Goal: Information Seeking & Learning: Check status

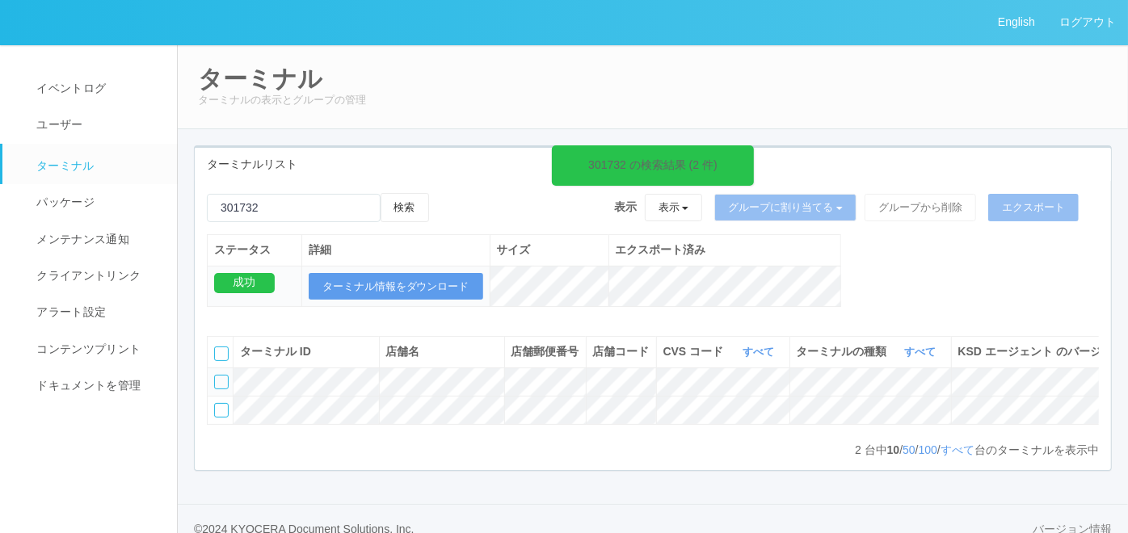
scroll to position [0, 258]
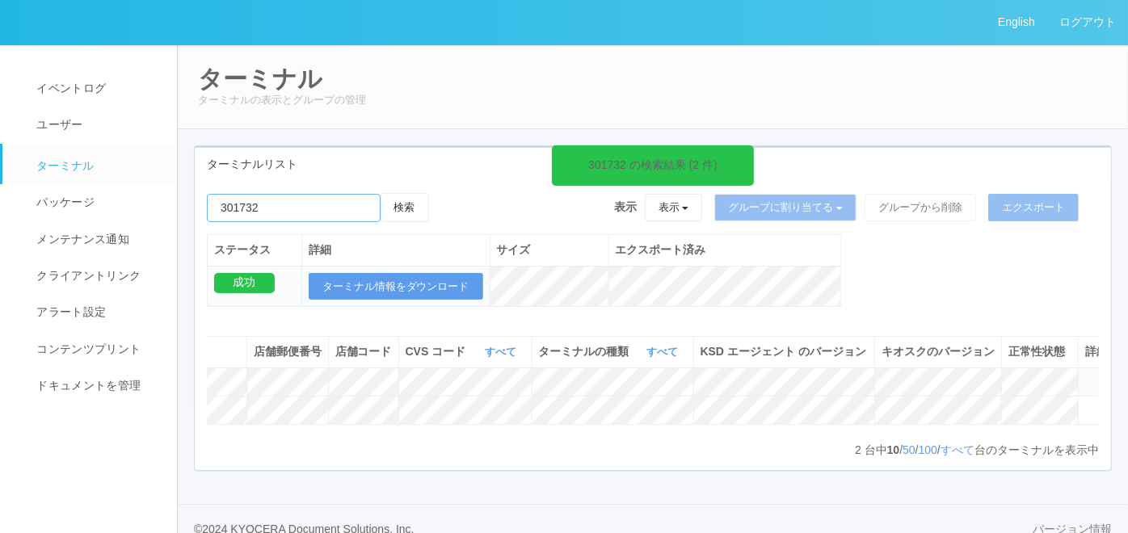
click at [301, 203] on input "emailSearch" at bounding box center [294, 208] width 174 height 28
paste input "124209"
click at [402, 215] on button "検索" at bounding box center [405, 207] width 48 height 29
click at [399, 211] on button "検索" at bounding box center [405, 207] width 48 height 29
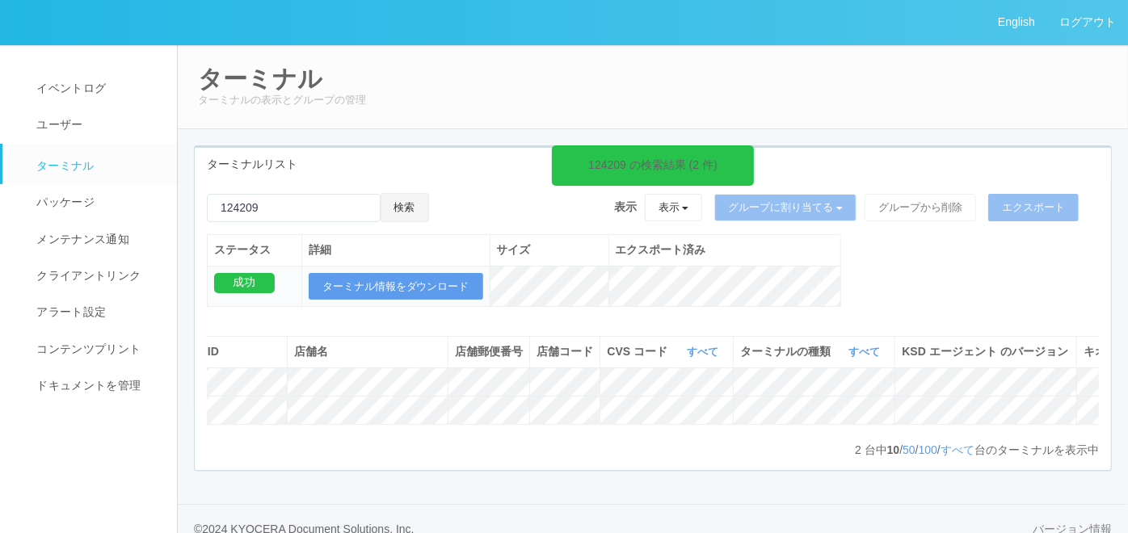
scroll to position [0, 308]
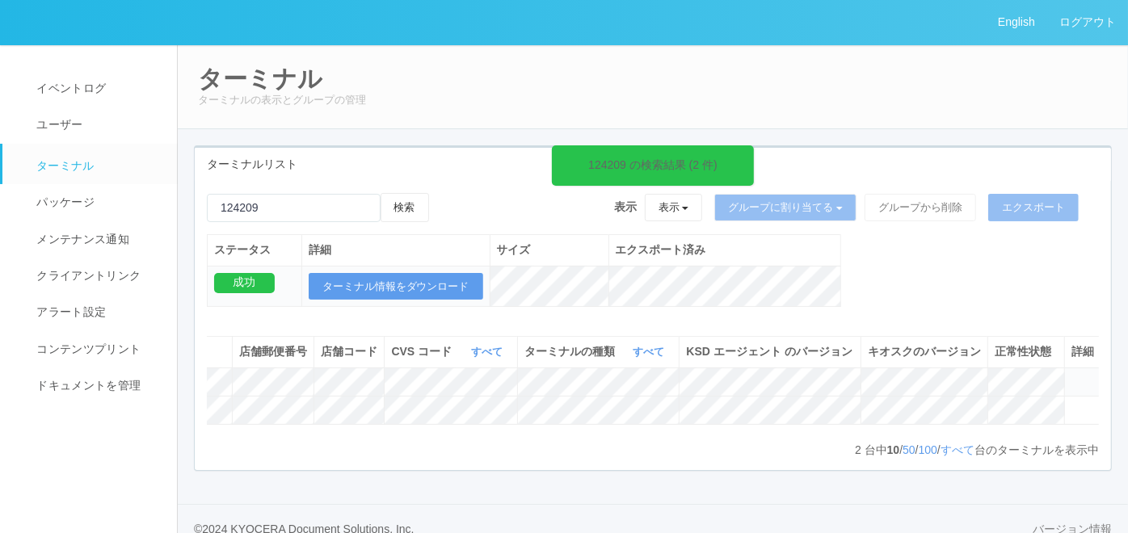
click at [1072, 375] on icon at bounding box center [1072, 375] width 0 height 0
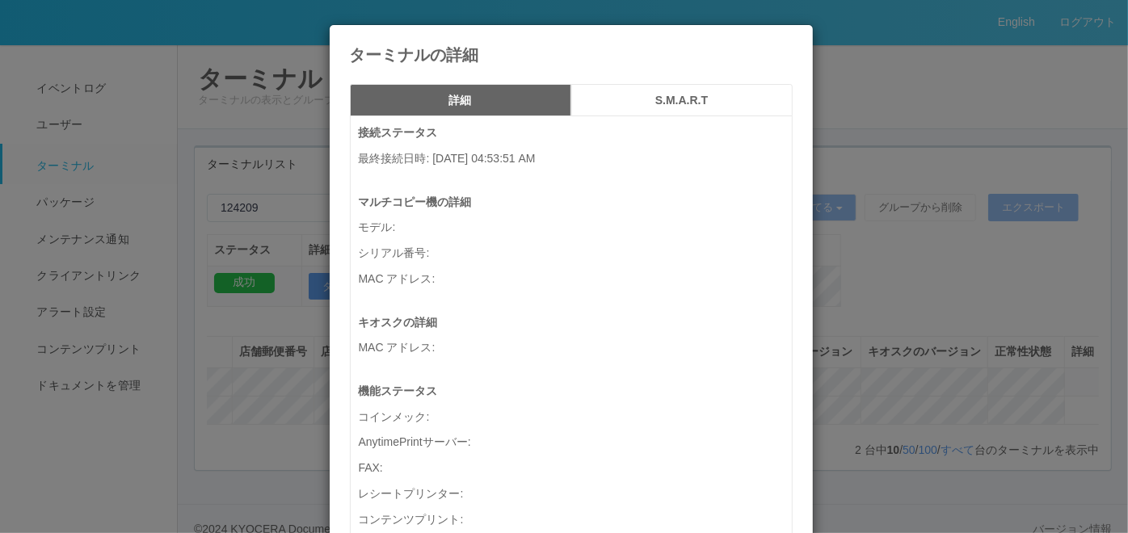
scroll to position [0, 294]
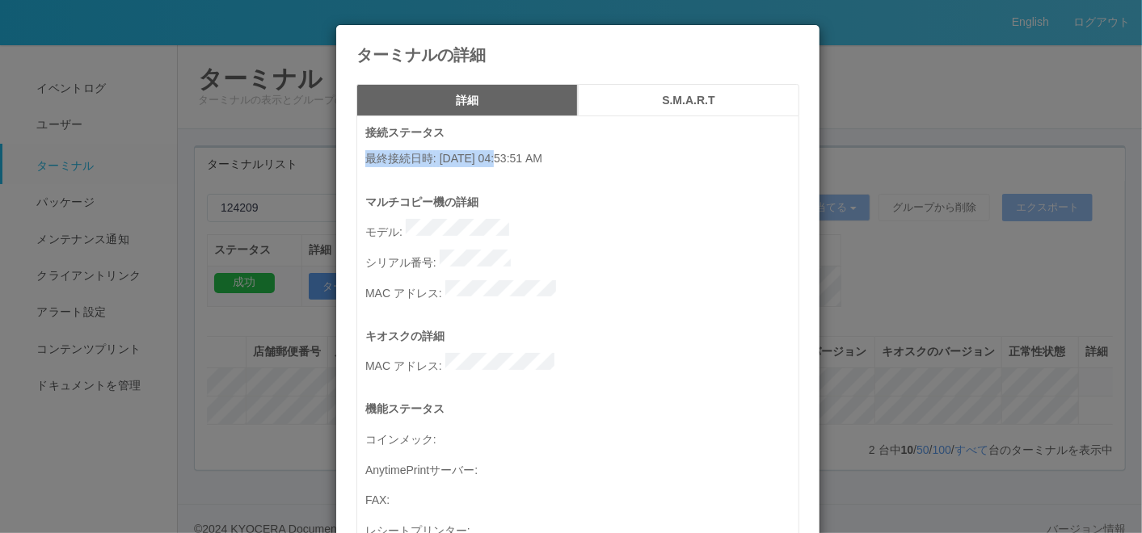
drag, startPoint x: 360, startPoint y: 160, endPoint x: 501, endPoint y: 157, distance: 141.5
click at [501, 157] on p "最終接続日時 : [DATE] 04:53:51 AM" at bounding box center [581, 158] width 433 height 17
copy p "最終接続日時 : [DATE]"
click at [799, 37] on icon at bounding box center [799, 37] width 0 height 0
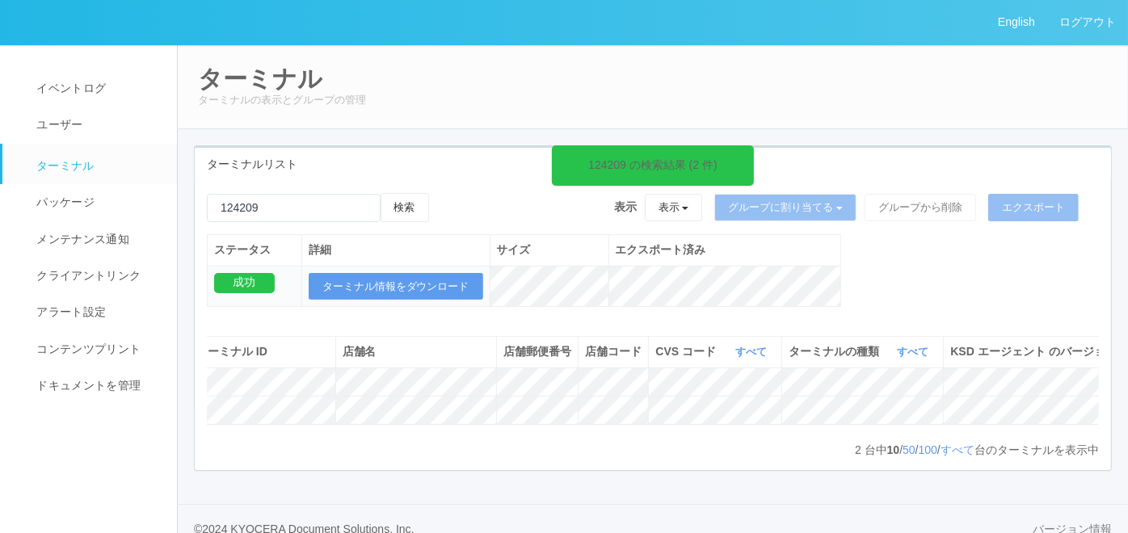
scroll to position [0, 0]
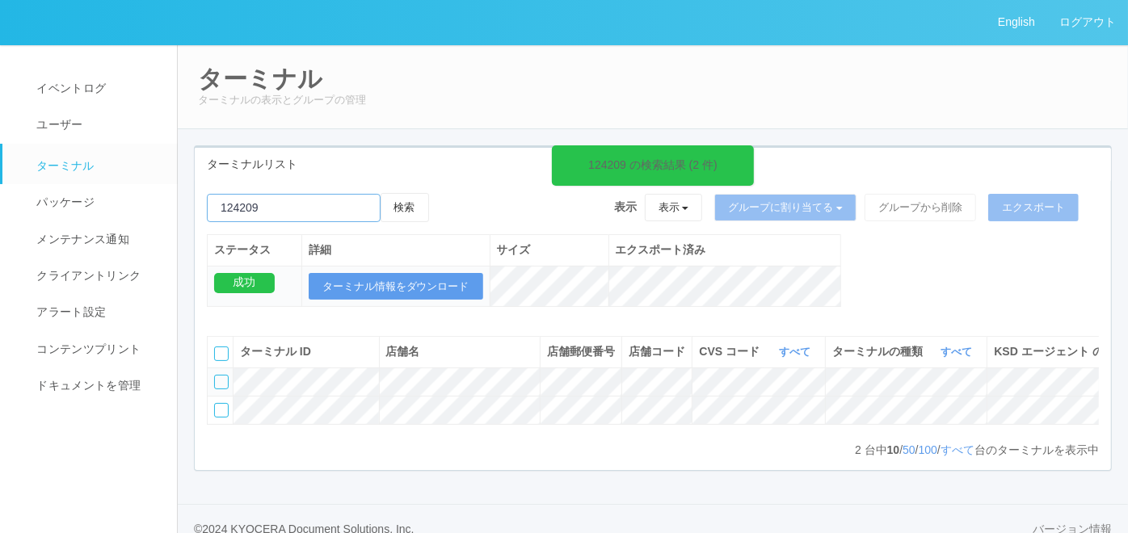
click at [351, 203] on input "emailSearch" at bounding box center [294, 208] width 174 height 28
paste input "133775"
click at [408, 207] on button "検索" at bounding box center [405, 207] width 48 height 29
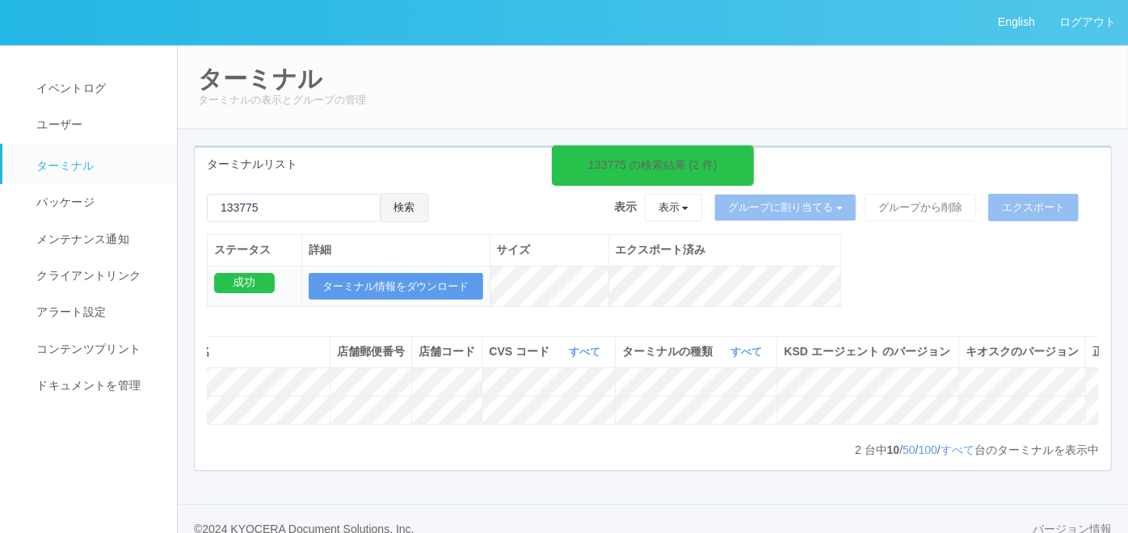
scroll to position [0, 308]
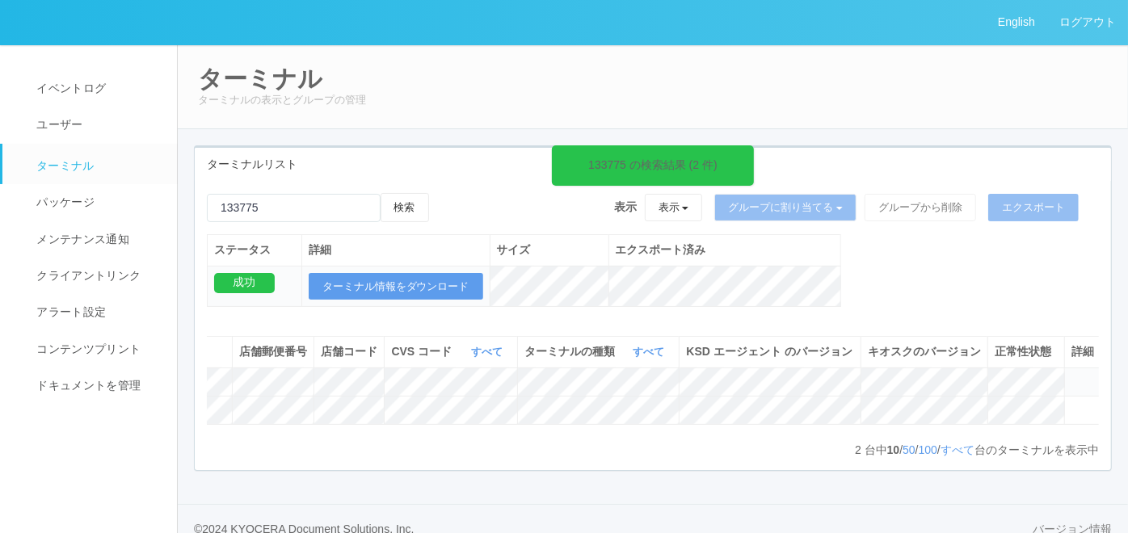
click at [1072, 375] on icon at bounding box center [1072, 375] width 0 height 0
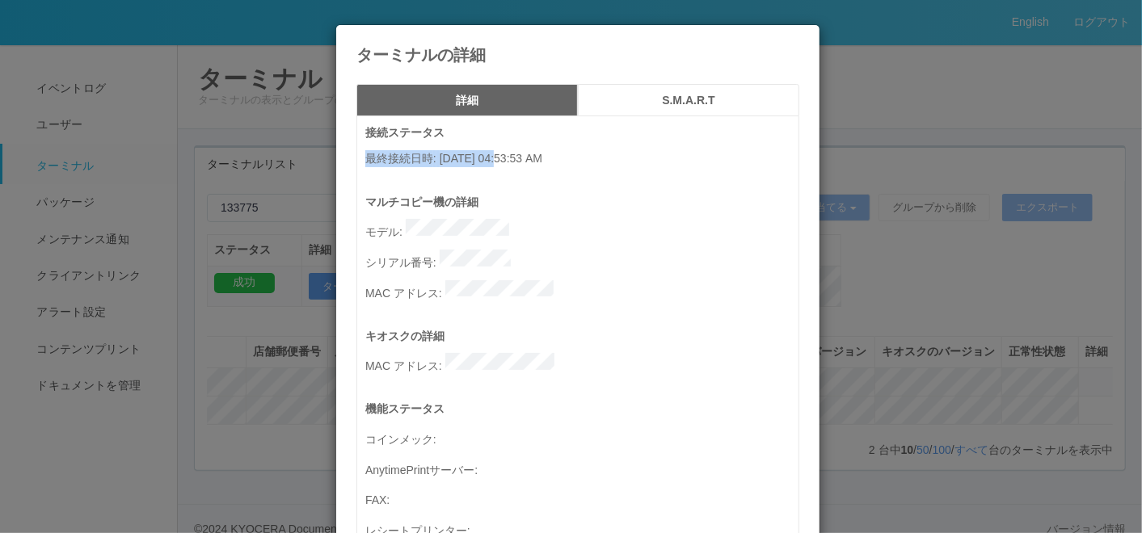
drag, startPoint x: 359, startPoint y: 152, endPoint x: 499, endPoint y: 154, distance: 140.6
click at [499, 154] on p "最終接続日時 : [DATE] 04:53:53 AM" at bounding box center [581, 158] width 433 height 17
copy p "最終接続日時 : [DATE]"
click at [799, 37] on icon at bounding box center [799, 37] width 0 height 0
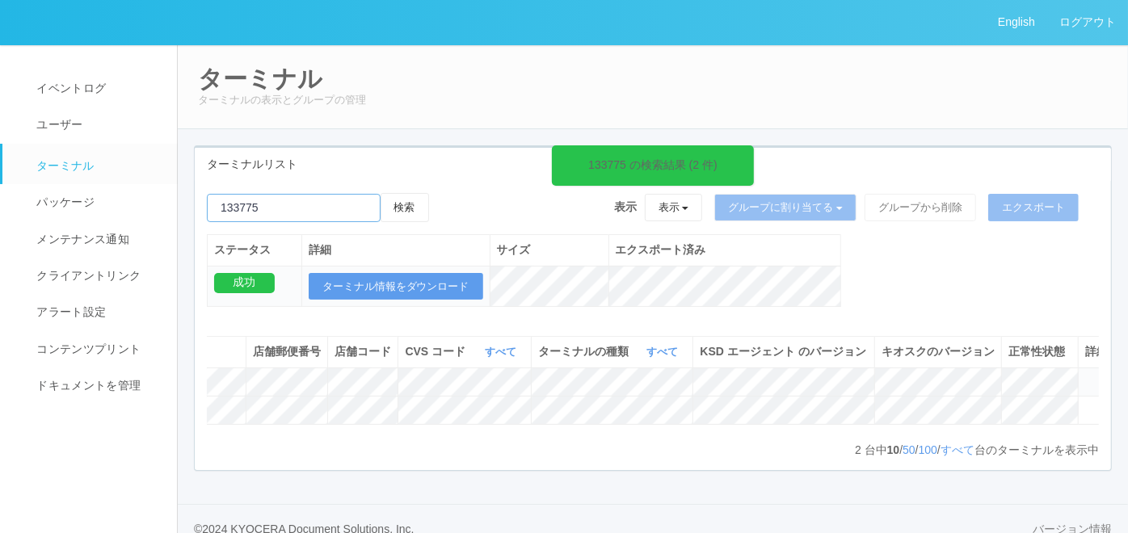
click at [273, 207] on input "emailSearch" at bounding box center [294, 208] width 174 height 28
paste input "180577"
click at [413, 205] on button "検索" at bounding box center [405, 207] width 48 height 29
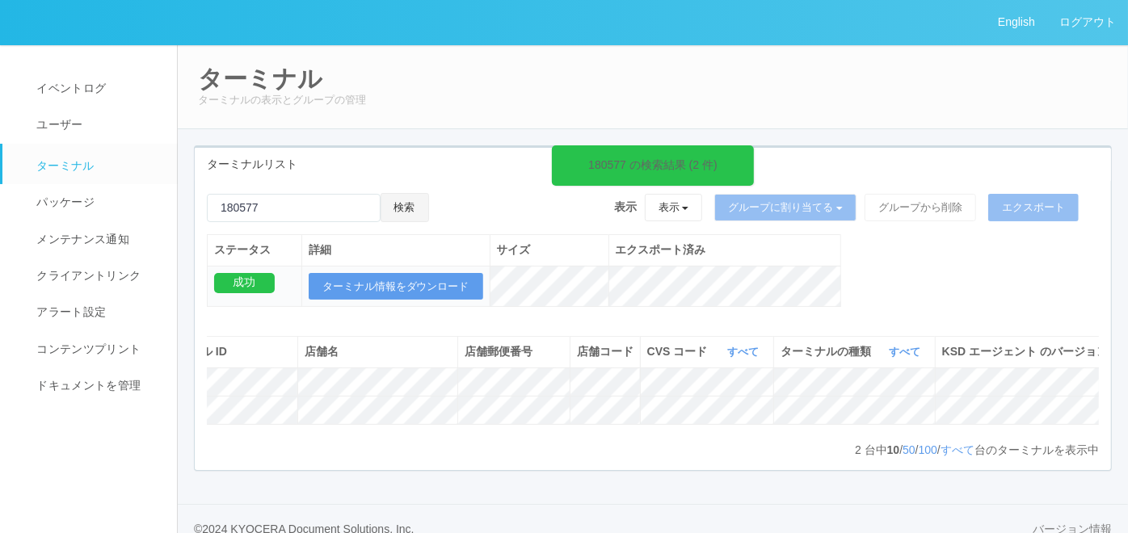
scroll to position [0, 82]
click at [276, 221] on div "検索" at bounding box center [318, 213] width 222 height 41
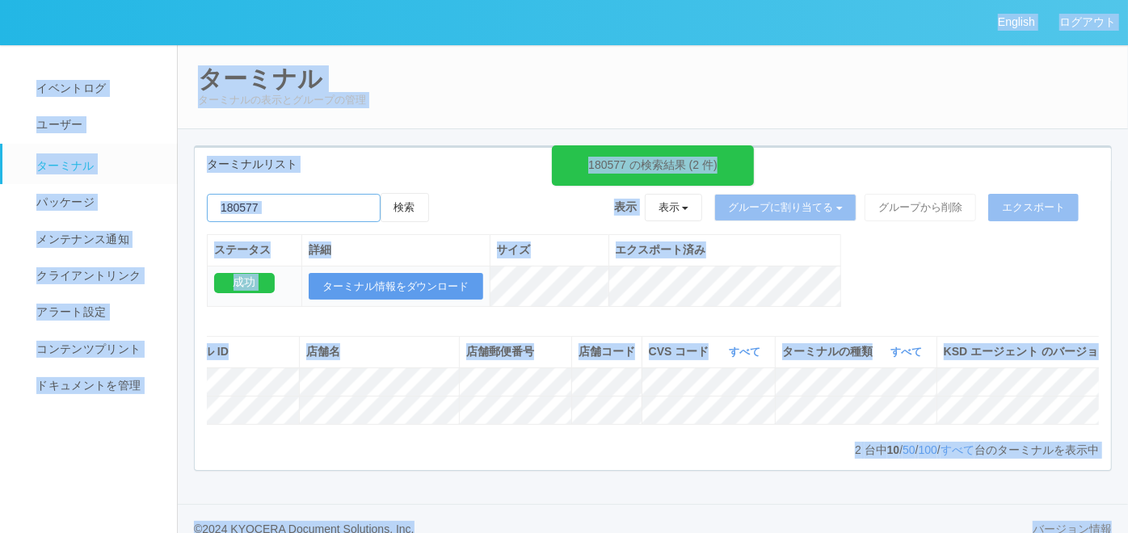
click at [309, 210] on input "emailSearch" at bounding box center [294, 208] width 174 height 28
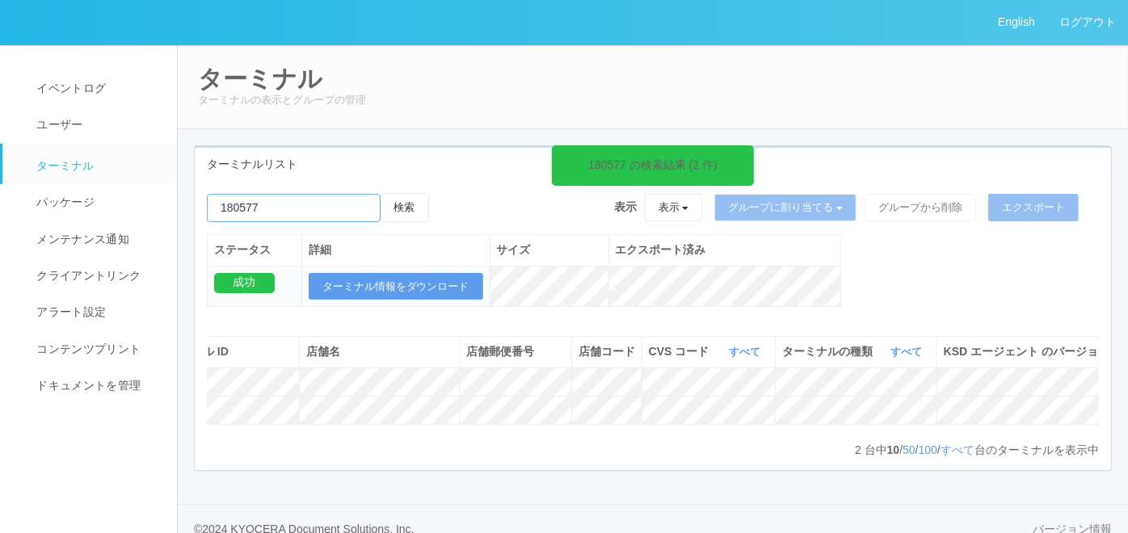
paste input "580587"
click at [413, 211] on button "検索" at bounding box center [405, 207] width 48 height 29
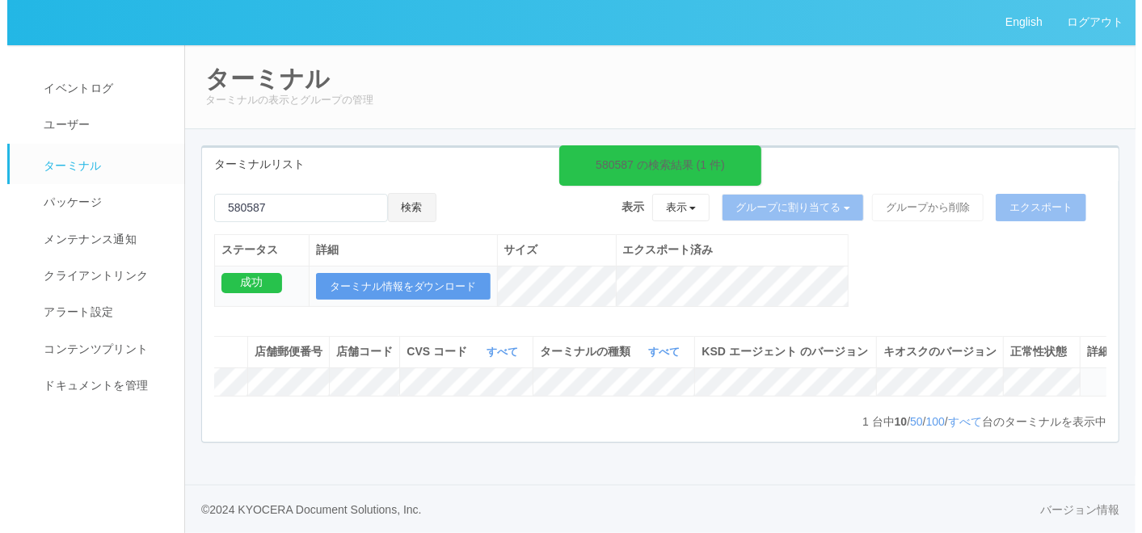
scroll to position [0, 310]
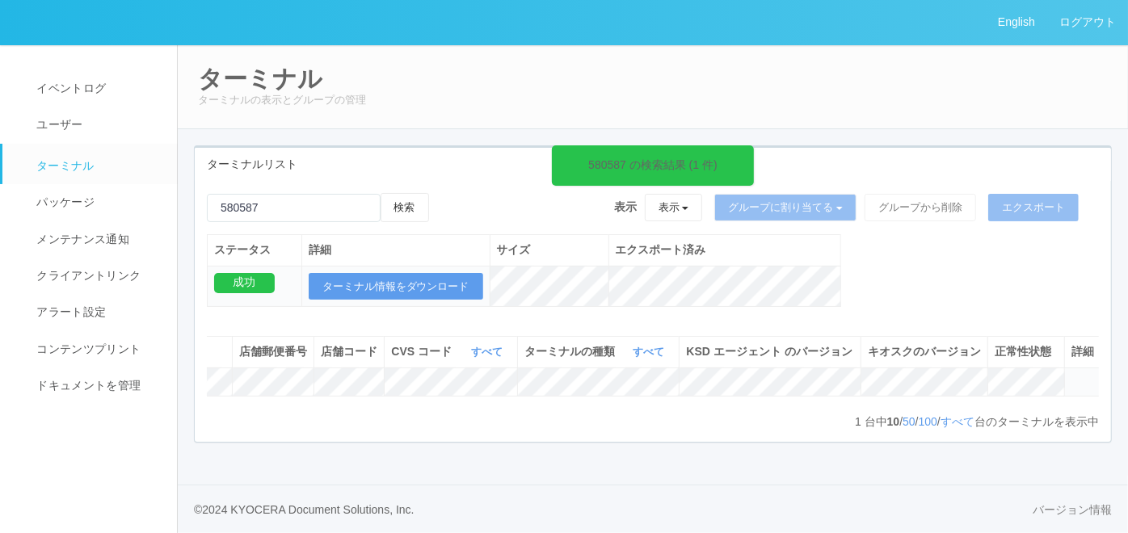
click at [1072, 375] on icon at bounding box center [1072, 375] width 0 height 0
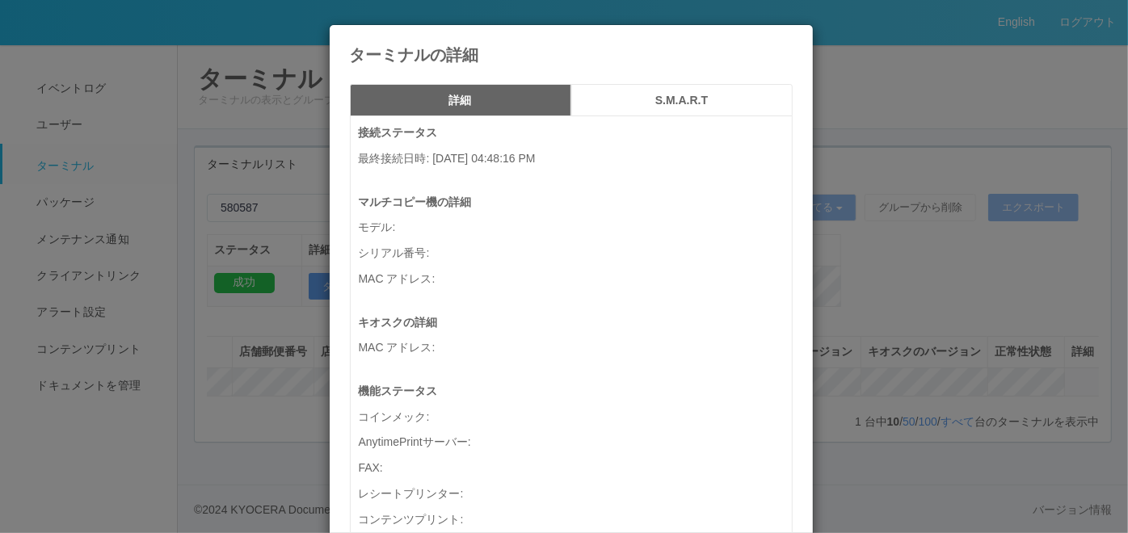
scroll to position [0, 296]
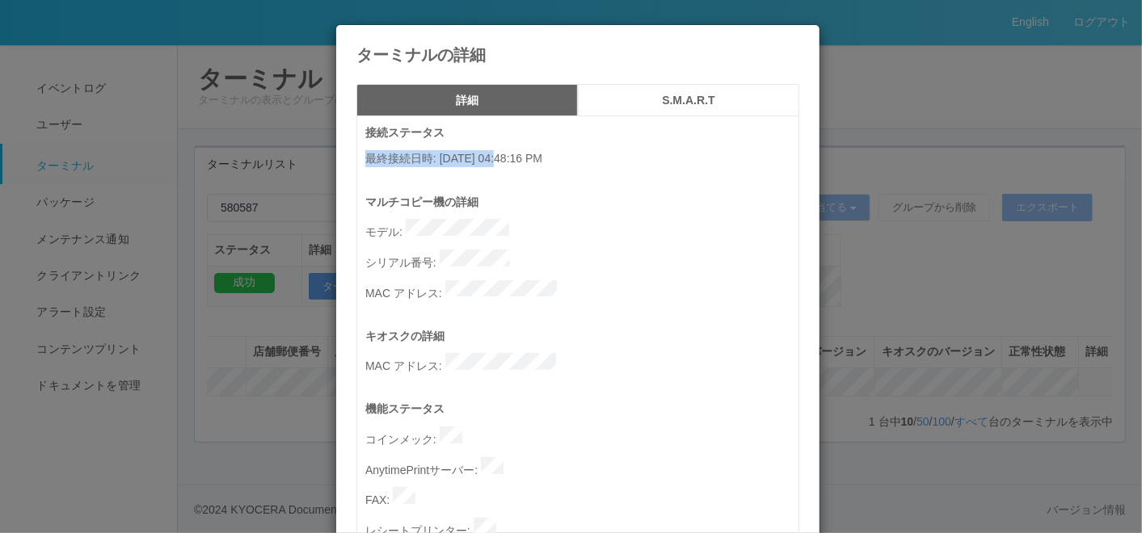
drag, startPoint x: 360, startPoint y: 157, endPoint x: 497, endPoint y: 154, distance: 137.4
click at [497, 154] on p "最終接続日時 : [DATE] 04:48:16 PM" at bounding box center [581, 158] width 433 height 17
copy p "最終接続日時 : [DATE]"
click at [799, 37] on icon at bounding box center [799, 37] width 0 height 0
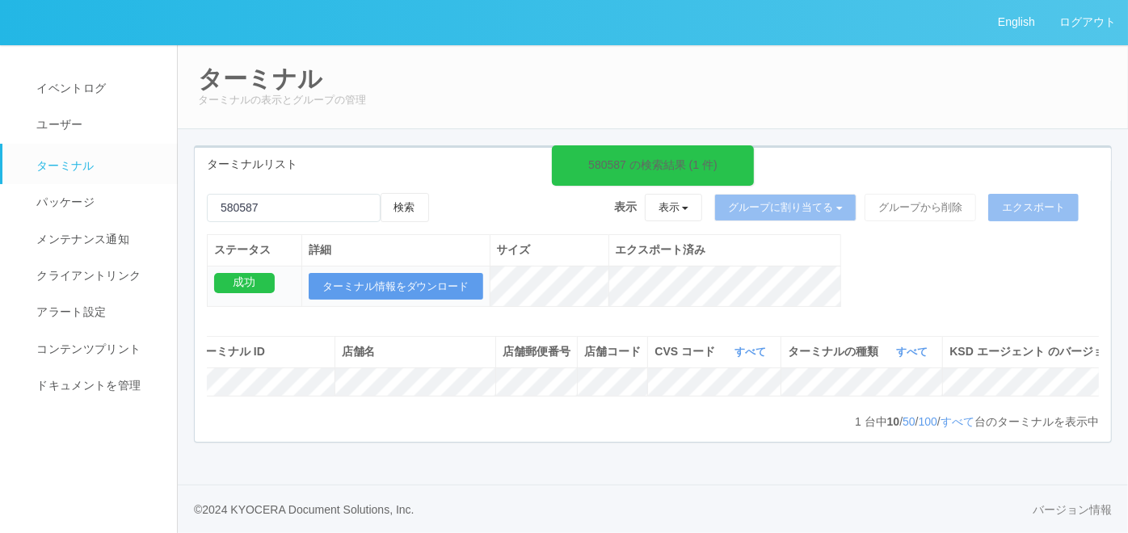
scroll to position [0, 0]
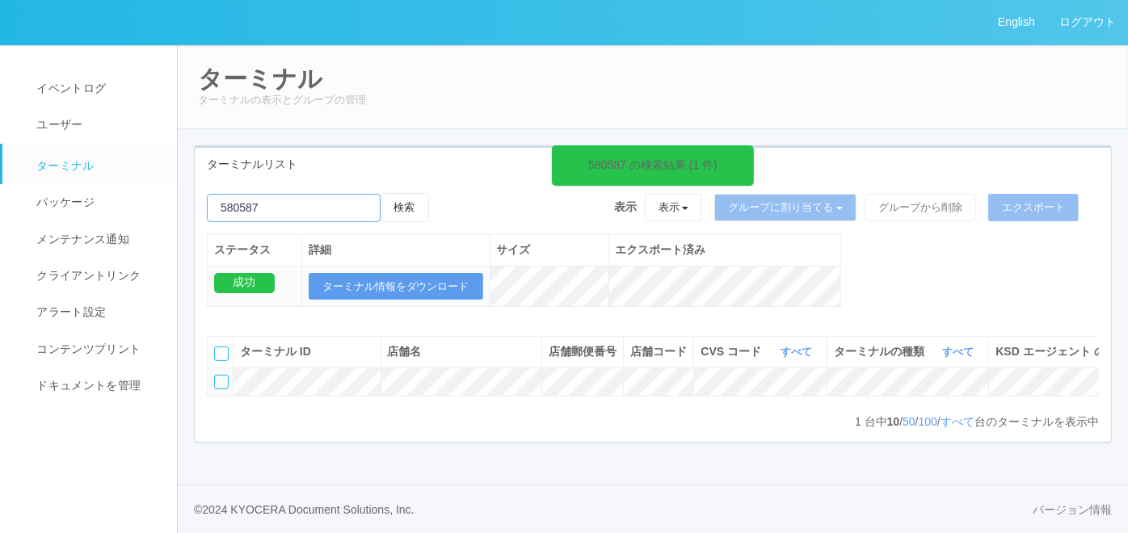
click at [266, 200] on input "emailSearch" at bounding box center [294, 208] width 174 height 28
paste input "190001"
click at [416, 203] on button "検索" at bounding box center [405, 207] width 48 height 29
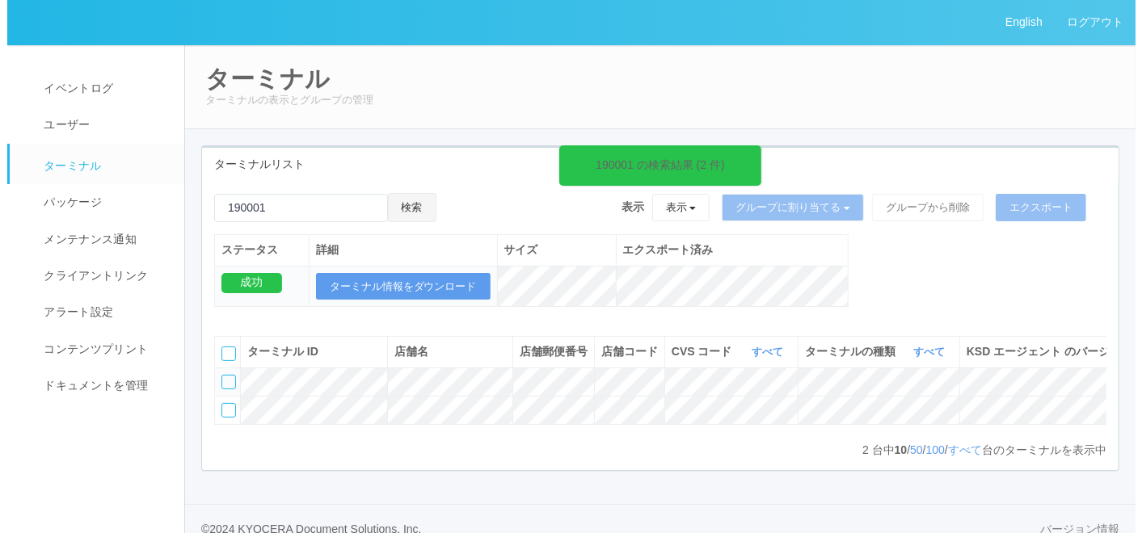
scroll to position [0, 272]
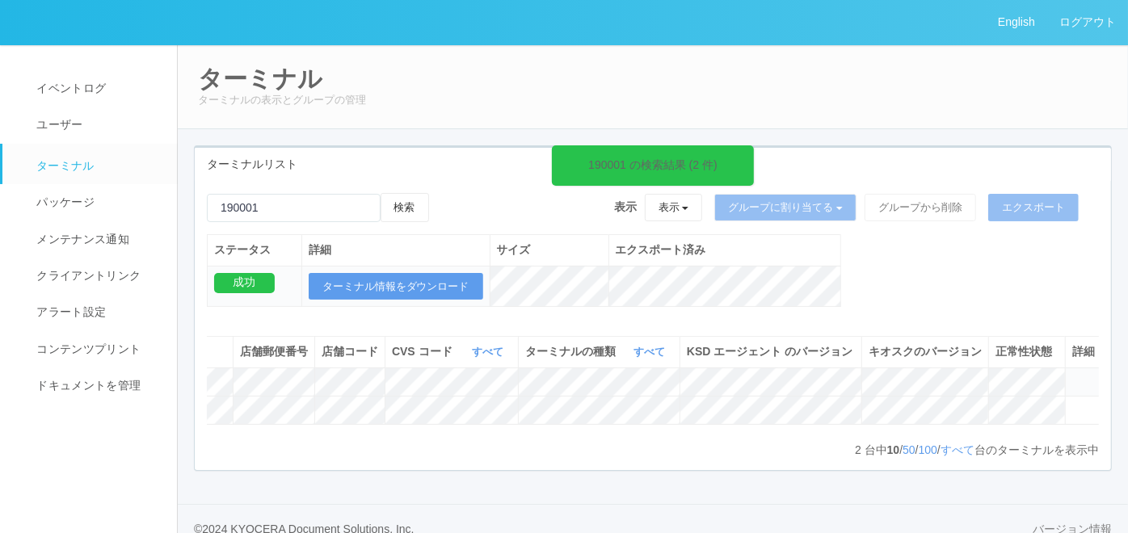
click at [1073, 375] on icon at bounding box center [1073, 375] width 0 height 0
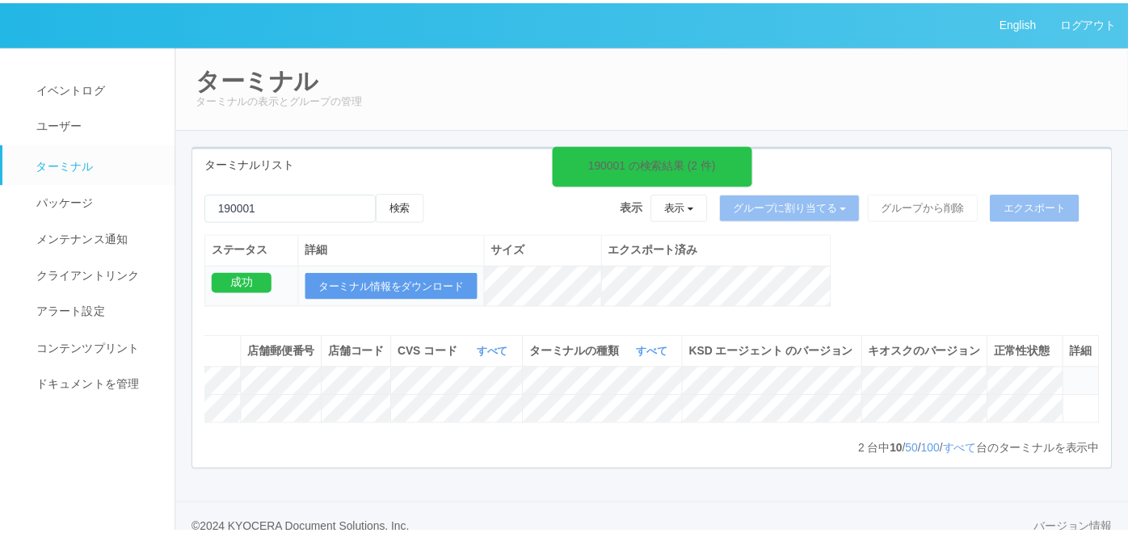
scroll to position [0, 259]
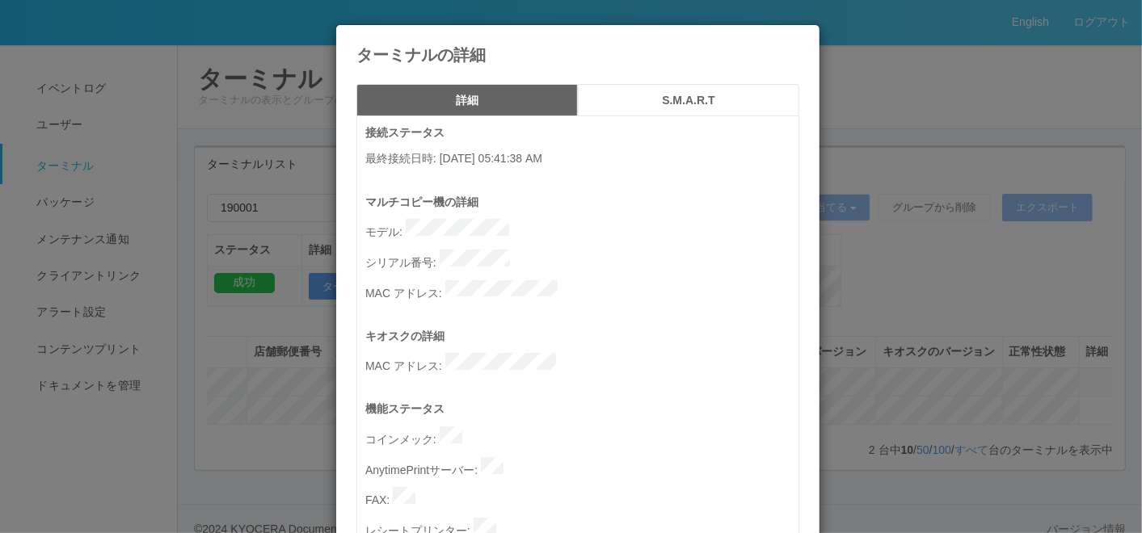
click at [799, 37] on icon at bounding box center [799, 37] width 0 height 0
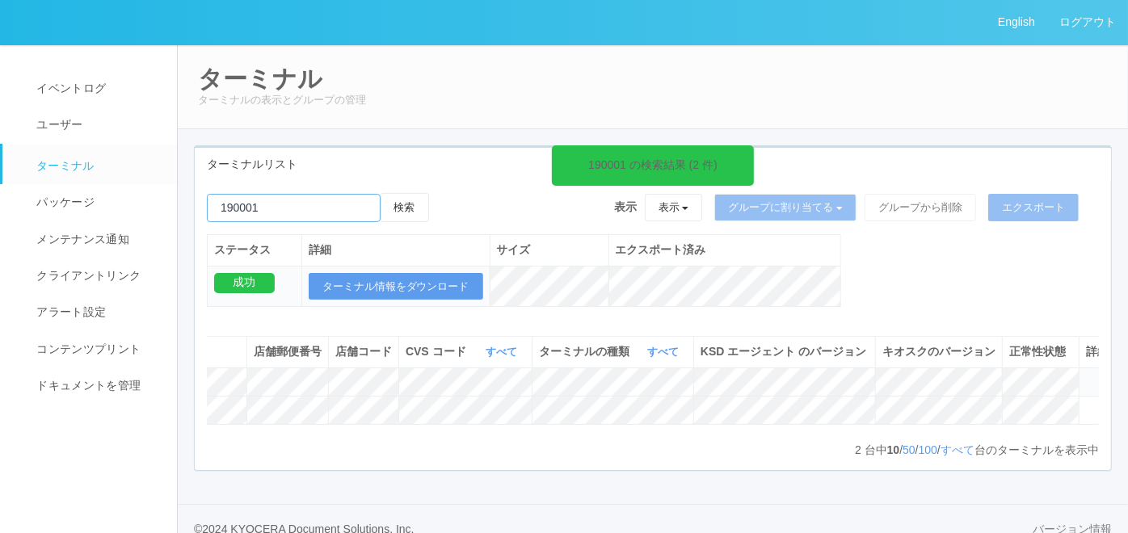
click at [325, 209] on input "emailSearch" at bounding box center [294, 208] width 174 height 28
paste input "081174"
click at [405, 204] on button "検索" at bounding box center [405, 207] width 48 height 29
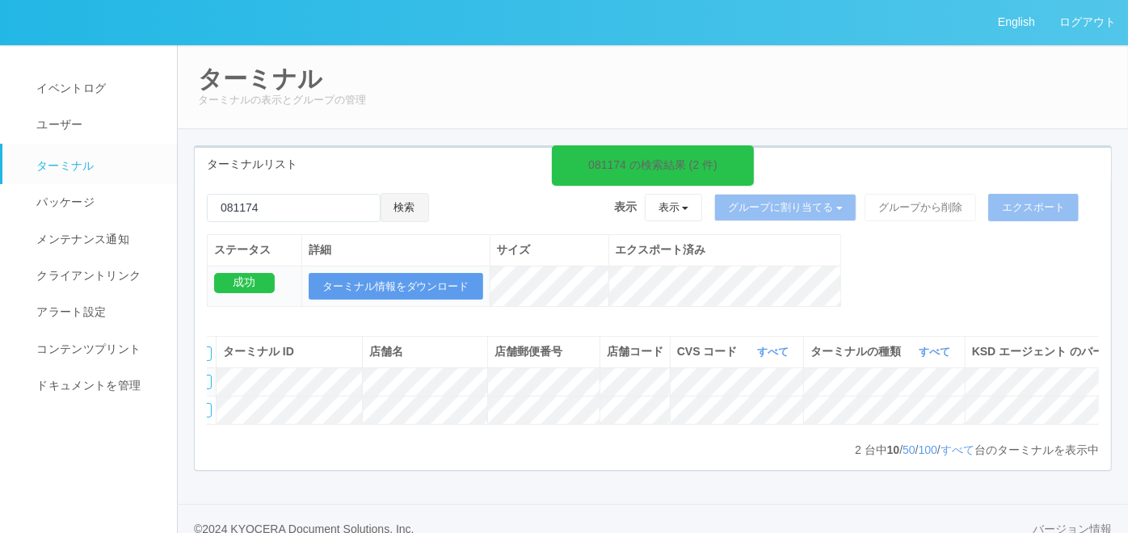
scroll to position [0, 0]
click at [311, 441] on div "ターミナル ID 店舗名 店舗郵便番号 店舗コード CVS コード すべて 表示 すべて 300024 300036 300035 300037 300034…" at bounding box center [653, 388] width 892 height 105
click at [346, 212] on input "emailSearch" at bounding box center [294, 208] width 174 height 28
paste input "302210"
click at [414, 206] on button "検索" at bounding box center [405, 207] width 48 height 29
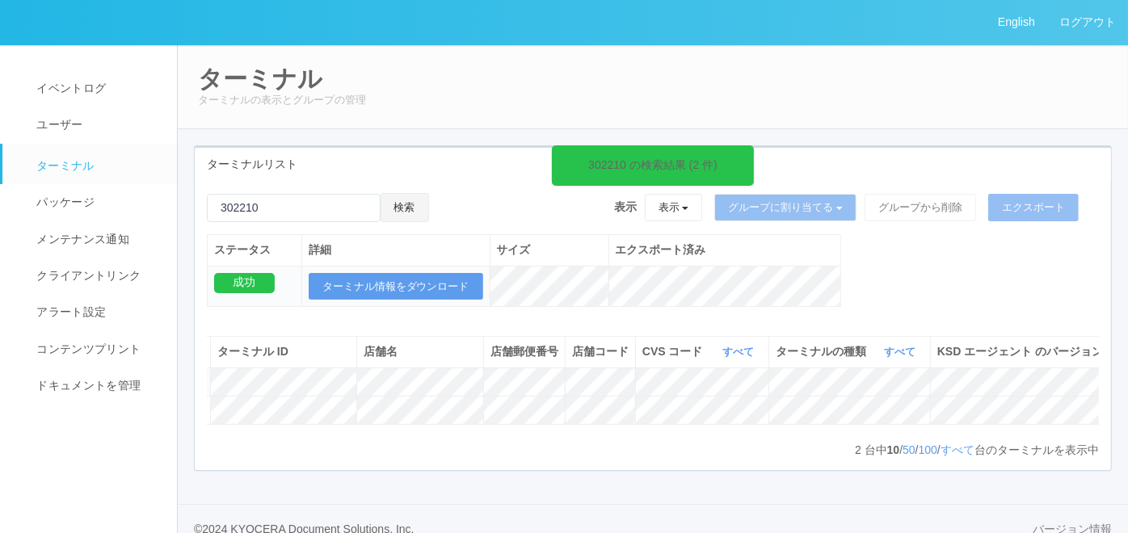
scroll to position [0, 24]
click at [350, 205] on input "emailSearch" at bounding box center [294, 208] width 174 height 28
paste input "180577"
click at [411, 210] on button "検索" at bounding box center [405, 207] width 48 height 29
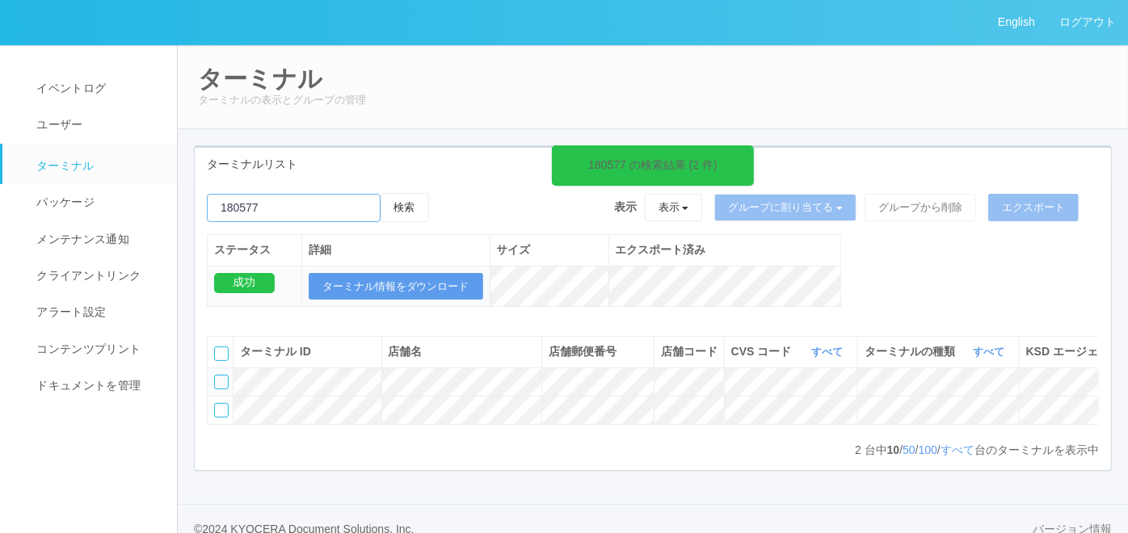
click at [293, 205] on input "emailSearch" at bounding box center [294, 208] width 174 height 28
paste input "980587"
click at [419, 199] on button "検索" at bounding box center [405, 207] width 48 height 29
click at [547, 424] on tr at bounding box center [809, 410] width 1203 height 28
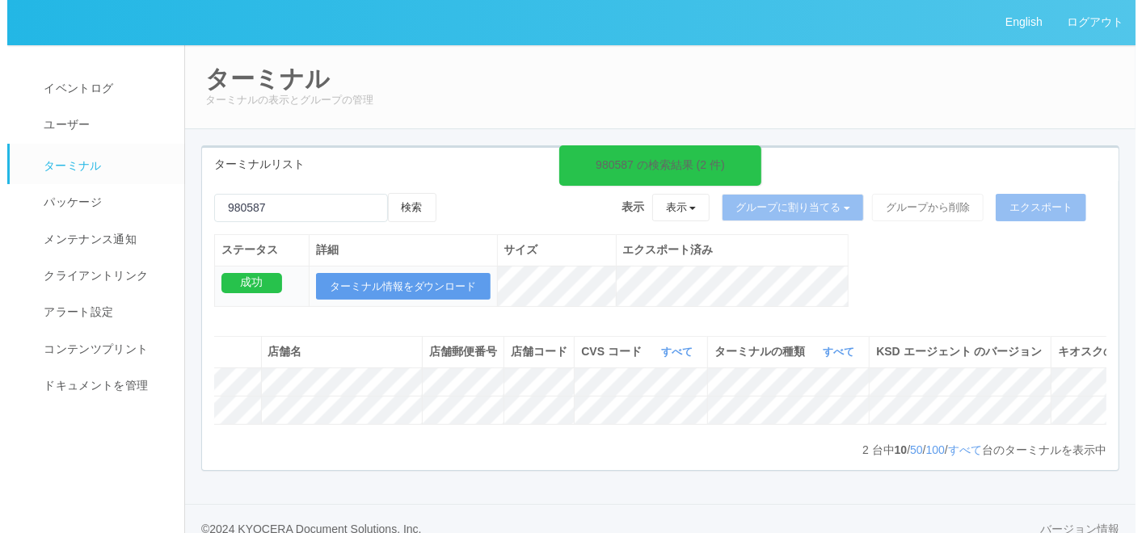
scroll to position [0, 310]
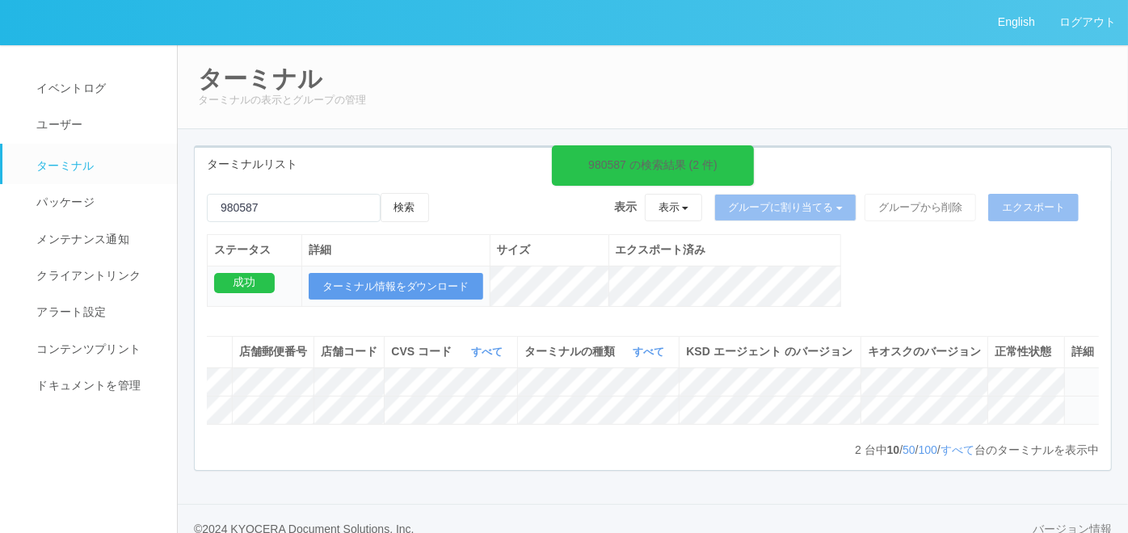
click at [1072, 403] on icon at bounding box center [1072, 403] width 0 height 0
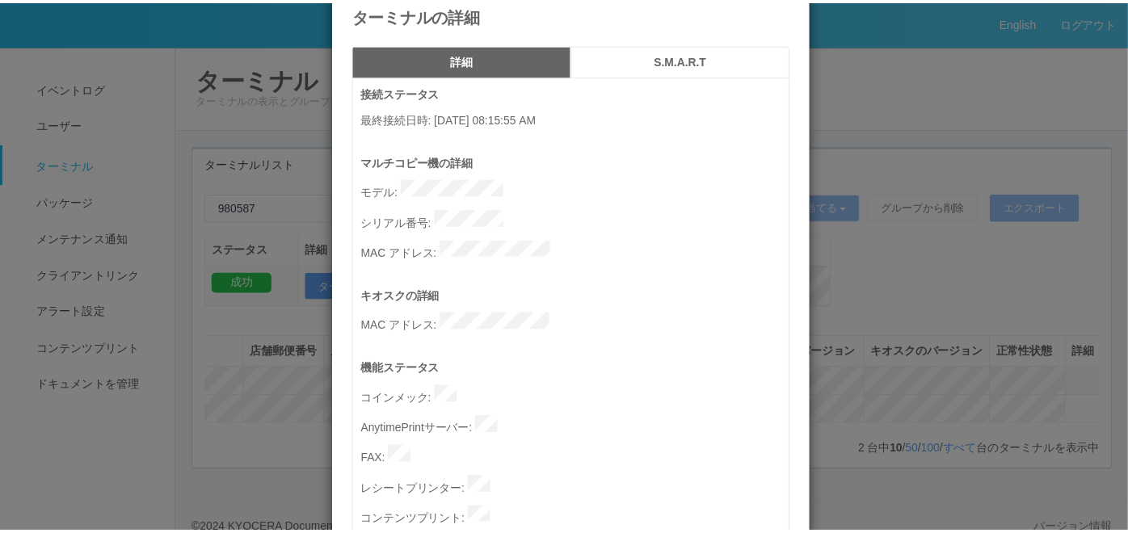
scroll to position [0, 0]
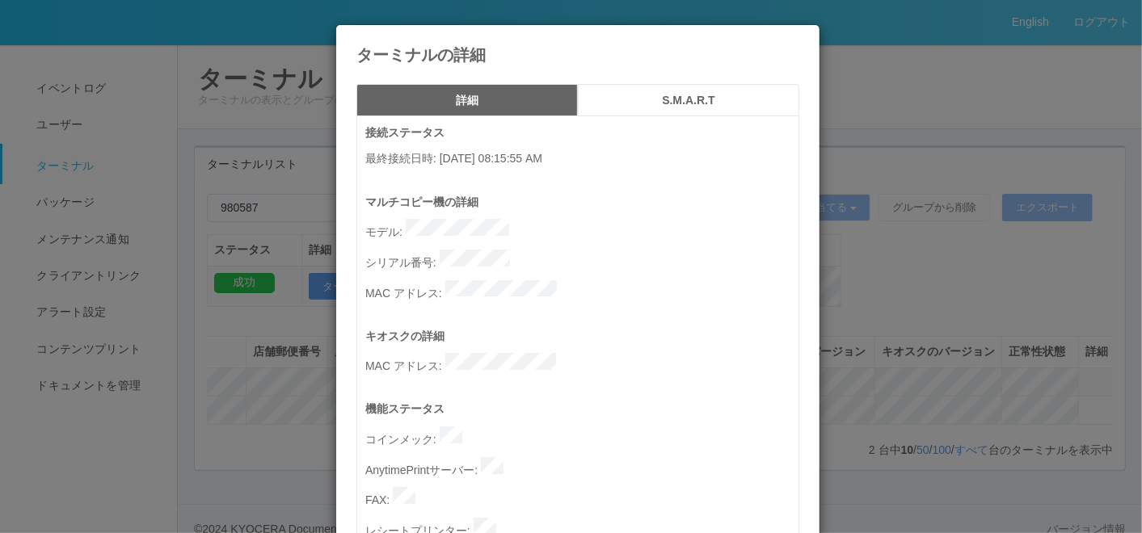
click at [799, 37] on icon at bounding box center [799, 37] width 0 height 0
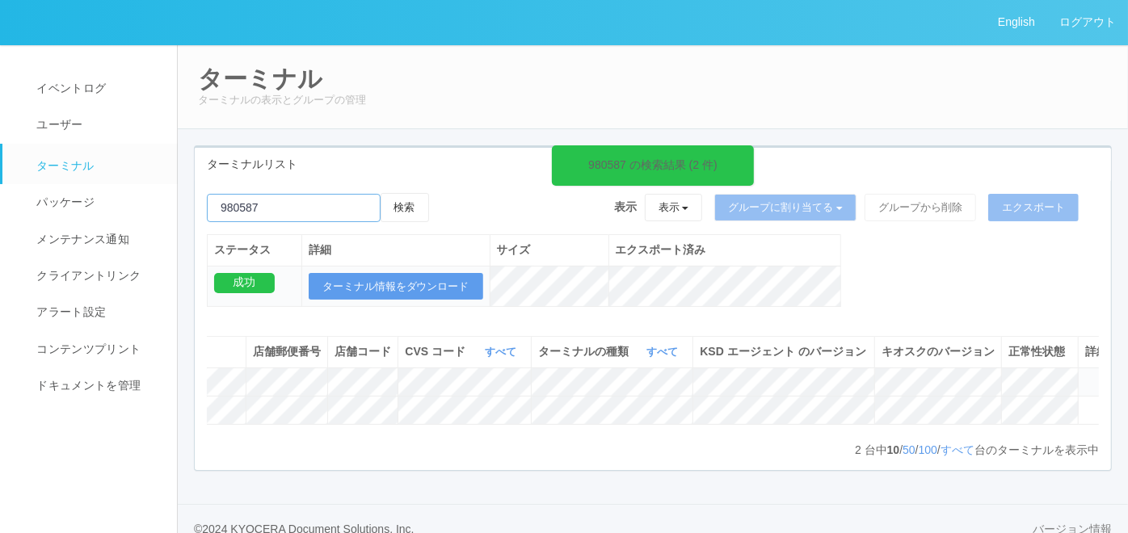
click at [309, 209] on input "emailSearch" at bounding box center [294, 208] width 174 height 28
paste input "220877"
click at [413, 206] on button "検索" at bounding box center [405, 207] width 48 height 29
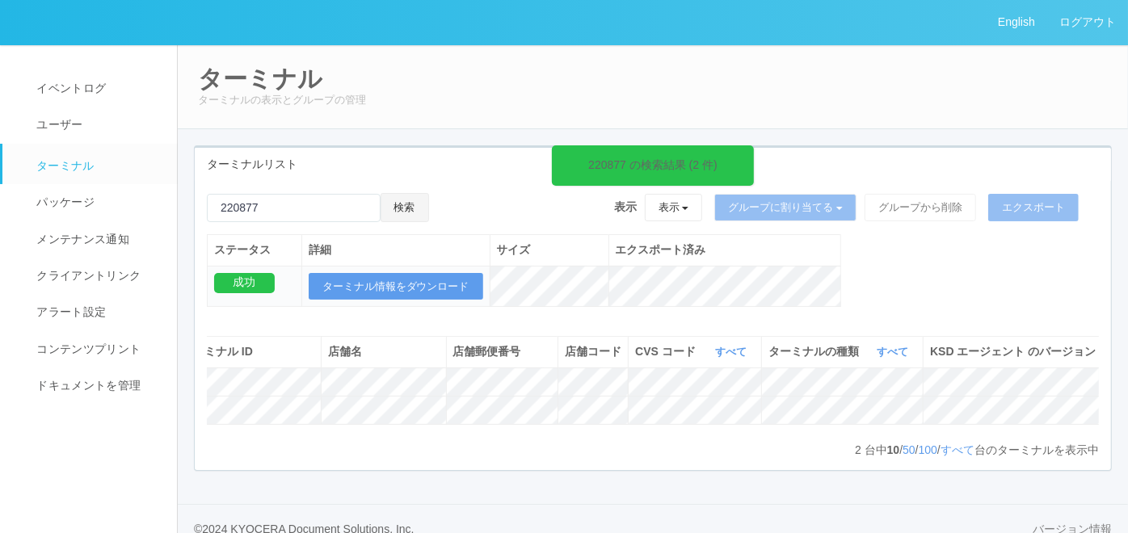
scroll to position [0, 54]
click at [270, 205] on input "emailSearch" at bounding box center [294, 208] width 174 height 28
paste input "220949"
click at [415, 212] on button "検索" at bounding box center [405, 207] width 48 height 29
click at [232, 488] on div "ターミナルリスト 220949 の検索結果 (2 件) 検索 表示 表示 すべてのターミナル 未割り当てのターミナル グループを追加 グループ名を編集 アーカ…" at bounding box center [653, 316] width 942 height 343
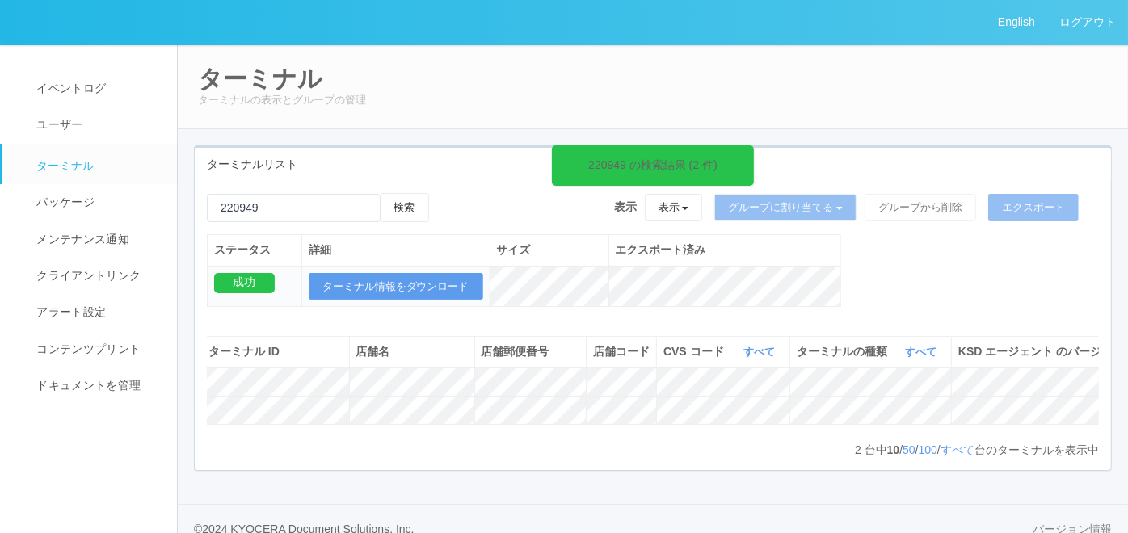
scroll to position [0, 31]
click at [260, 203] on input "emailSearch" at bounding box center [294, 208] width 174 height 28
paste input "221041"
click at [406, 209] on button "検索" at bounding box center [405, 207] width 48 height 29
click at [269, 458] on div "2 台中 10 / 50 / 100 / すべて 台のターミナルを表示中 « ‹ 1 › »" at bounding box center [653, 450] width 892 height 16
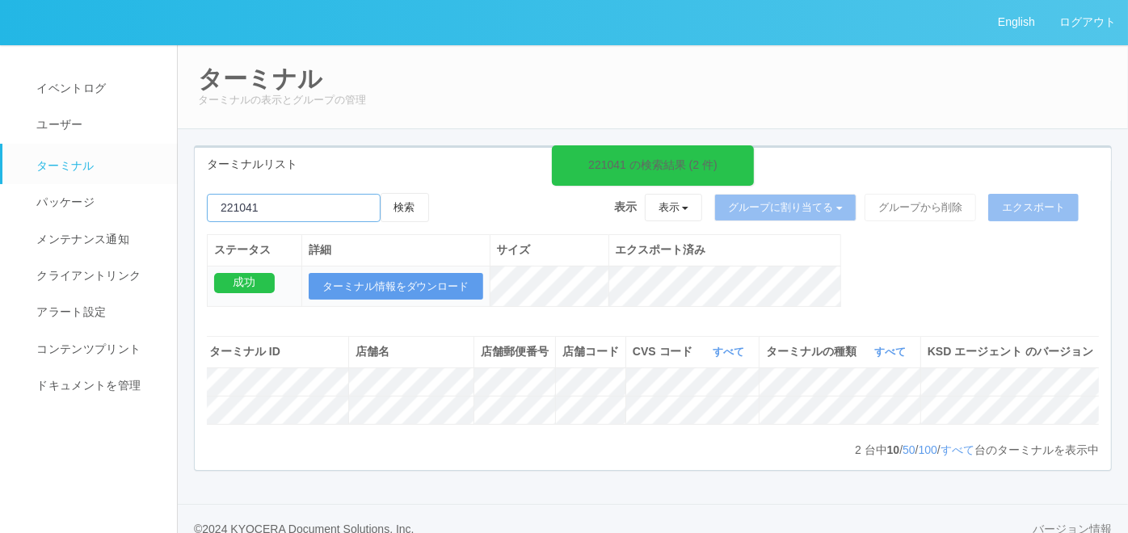
click at [251, 205] on input "emailSearch" at bounding box center [294, 208] width 174 height 28
paste input "240008"
click at [404, 212] on button "検索" at bounding box center [405, 207] width 48 height 29
click at [272, 212] on input "emailSearch" at bounding box center [294, 208] width 174 height 28
paste input "240039"
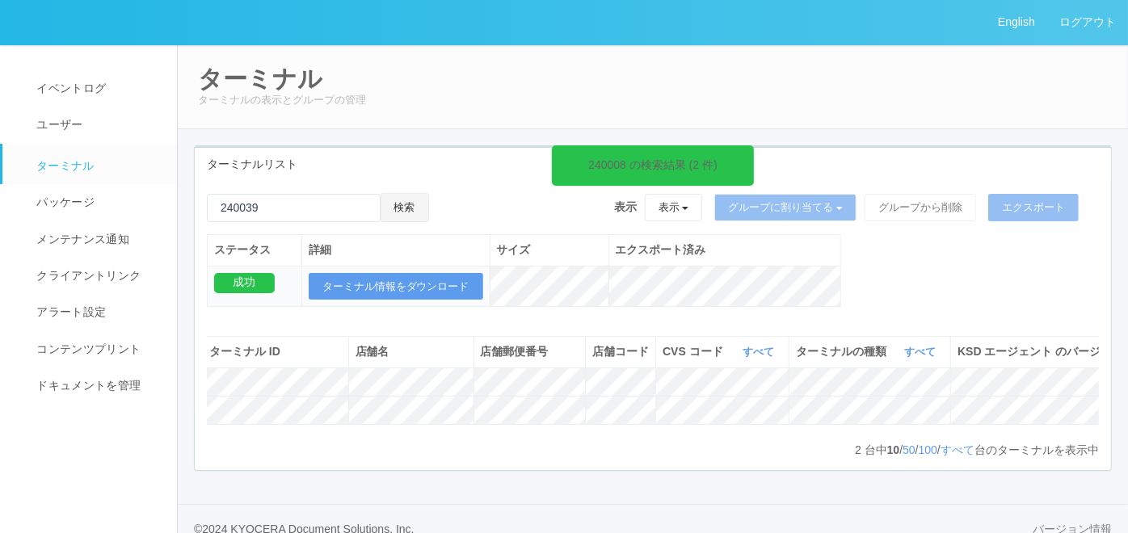
click at [411, 211] on button "検索" at bounding box center [405, 207] width 48 height 29
click at [188, 488] on div "ターミナルリスト 240039 の検索結果 (2 件) 検索 表示 表示 すべてのターミナル 未割り当てのターミナル グループを追加 グループ名を編集 アーカ…" at bounding box center [653, 316] width 942 height 343
click at [283, 204] on input "emailSearch" at bounding box center [294, 208] width 174 height 28
paste input "240046"
click at [428, 206] on button "検索" at bounding box center [405, 207] width 48 height 29
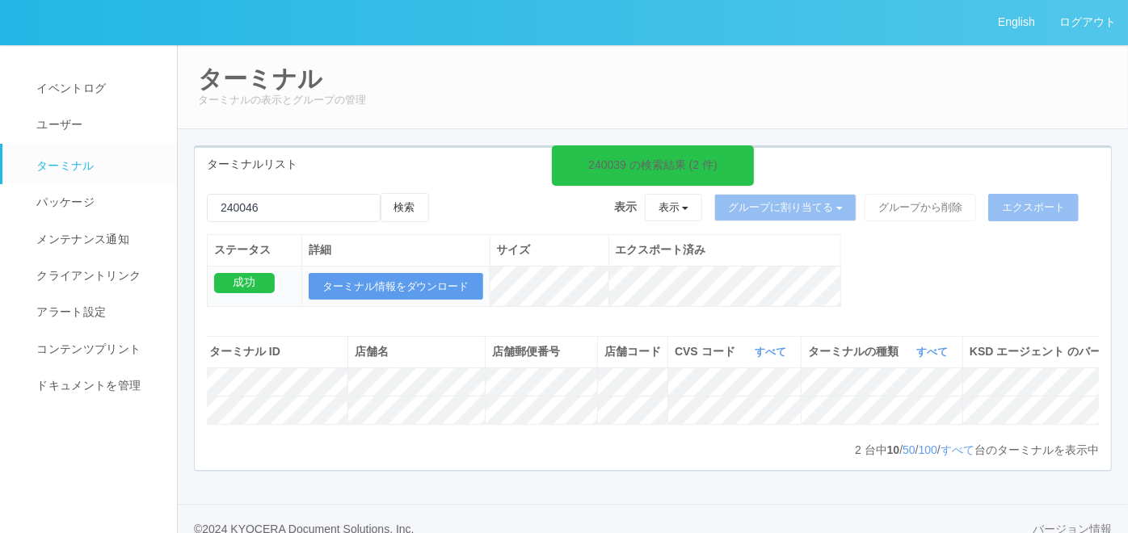
click at [277, 470] on div "240039 の検索結果 (2 件) 検索 表示 表示 すべてのターミナル 未割り当てのターミナル グループを追加 グループ名を編集 アーカイブ済みのターミナ…" at bounding box center [653, 325] width 917 height 289
click at [234, 200] on input "emailSearch" at bounding box center [294, 208] width 174 height 28
paste input "240194"
click at [409, 217] on button "検索" at bounding box center [405, 207] width 48 height 29
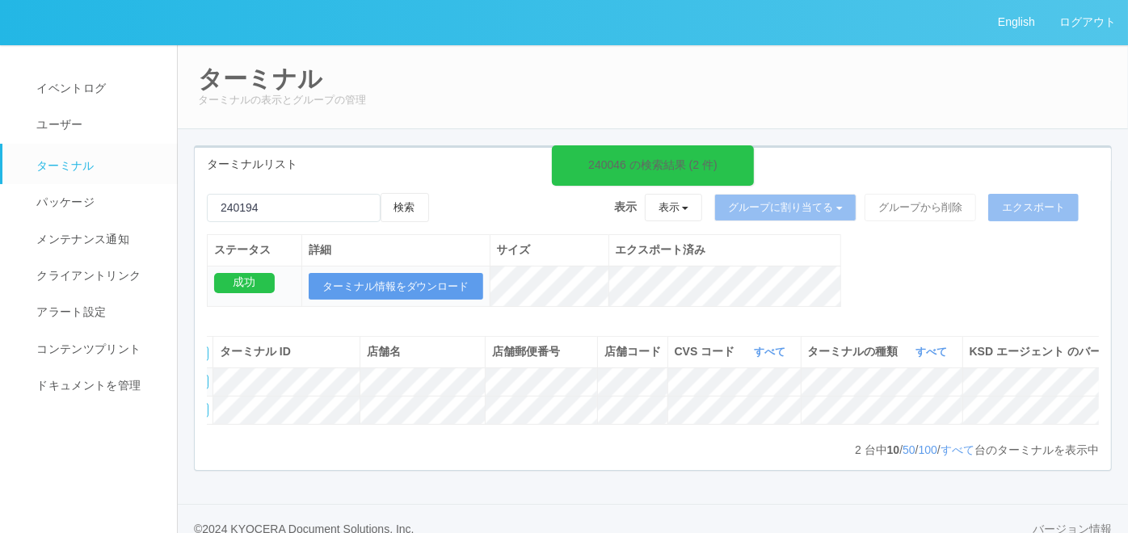
click at [265, 470] on div "240046 の検索結果 (2 件) 検索 表示 表示 すべてのターミナル 未割り当てのターミナル グループを追加 グループ名を編集 アーカイブ済みのターミナ…" at bounding box center [653, 325] width 917 height 289
click at [256, 200] on input "emailSearch" at bounding box center [294, 208] width 174 height 28
paste input "240204"
click at [407, 203] on button "検索" at bounding box center [405, 207] width 48 height 29
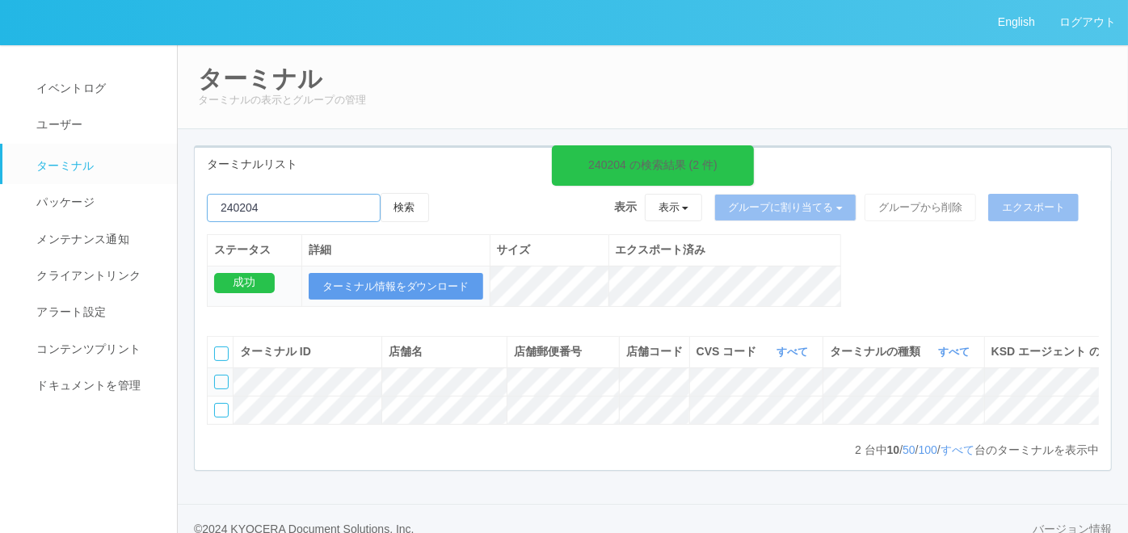
click at [260, 213] on input "emailSearch" at bounding box center [294, 208] width 174 height 28
paste input "240242"
click at [408, 205] on button "検索" at bounding box center [405, 207] width 48 height 29
click at [281, 458] on div "2 台中 10 / 50 / 100 / すべて 台のターミナルを表示中 « ‹ 1 › »" at bounding box center [653, 450] width 892 height 16
click at [265, 458] on div "2 台中 10 / 50 / 100 / すべて 台のターミナルを表示中 « ‹ 1 › »" at bounding box center [653, 450] width 892 height 16
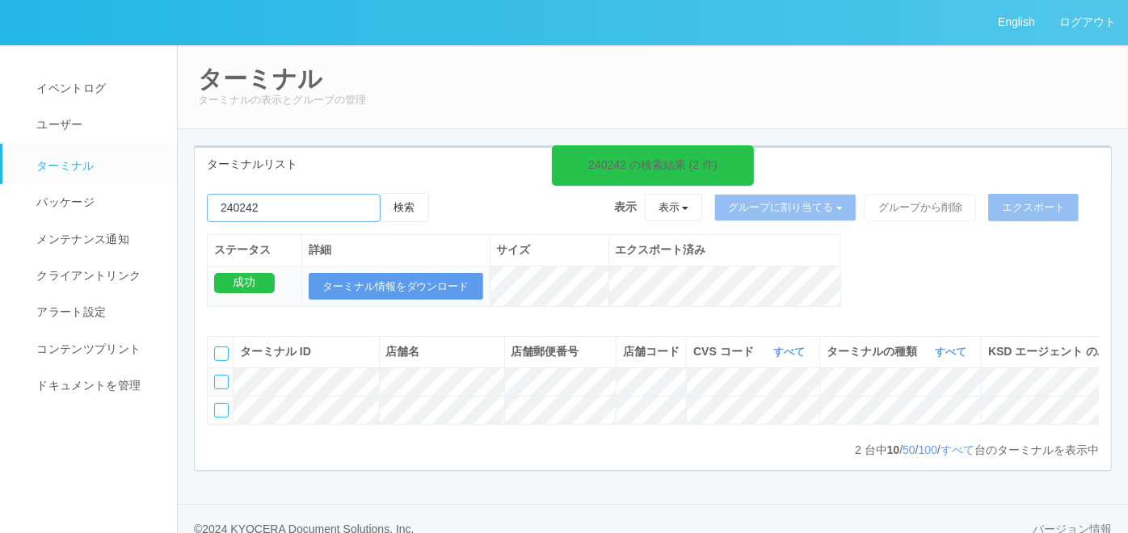
click at [290, 200] on input "emailSearch" at bounding box center [294, 208] width 174 height 28
paste input "240307"
click at [411, 203] on button "検索" at bounding box center [405, 207] width 48 height 29
click at [275, 200] on input "emailSearch" at bounding box center [294, 208] width 174 height 28
paste input "240455"
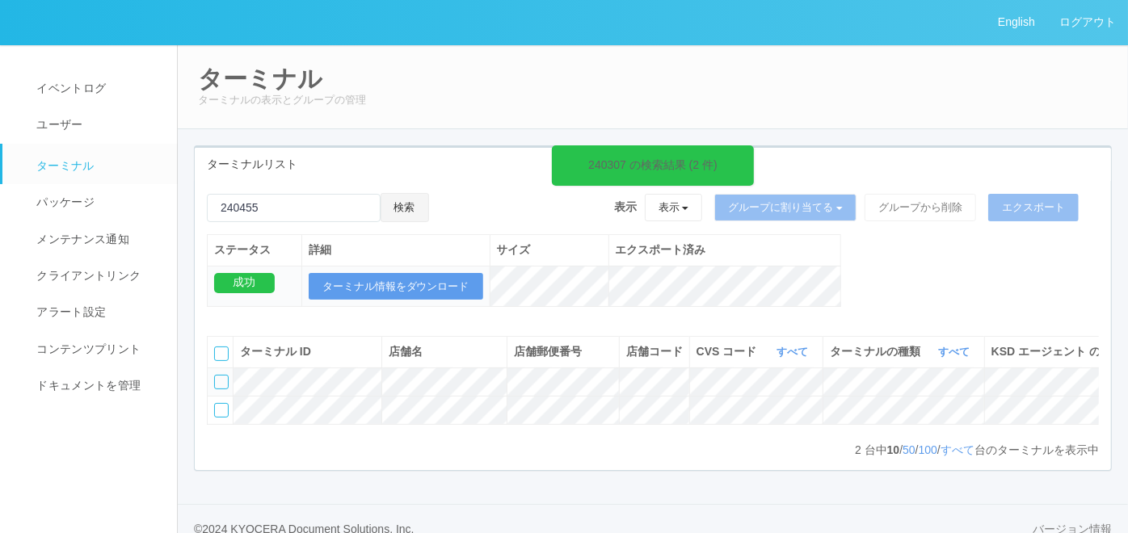
click at [404, 207] on button "検索" at bounding box center [405, 207] width 48 height 29
click at [272, 458] on div "2 台中 10 / 50 / 100 / すべて 台のターミナルを表示中 « ‹ 1 › »" at bounding box center [653, 450] width 892 height 16
click at [268, 203] on input "emailSearch" at bounding box center [294, 208] width 174 height 28
paste input "240572"
click at [421, 205] on button "検索" at bounding box center [405, 207] width 48 height 29
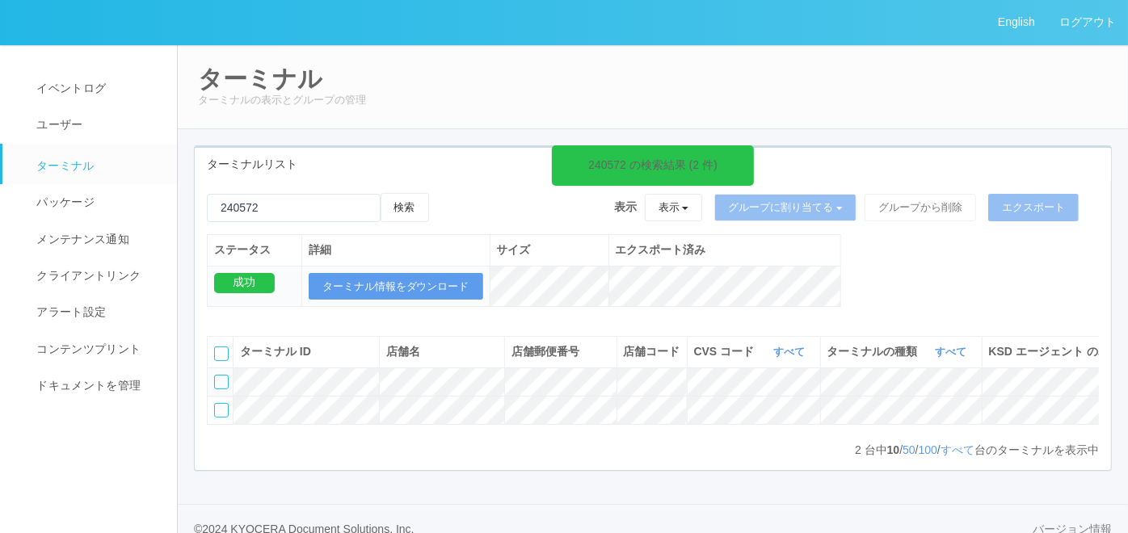
click at [256, 458] on div "2 台中 10 / 50 / 100 / すべて 台のターミナルを表示中 « ‹ 1 › »" at bounding box center [653, 450] width 892 height 16
click at [284, 204] on input "emailSearch" at bounding box center [294, 208] width 174 height 28
paste input "250380"
click at [413, 209] on button "検索" at bounding box center [405, 207] width 48 height 29
click at [242, 458] on div "2 台中 10 / 50 / 100 / すべて 台のターミナルを表示中 « ‹ 1 › »" at bounding box center [653, 450] width 892 height 16
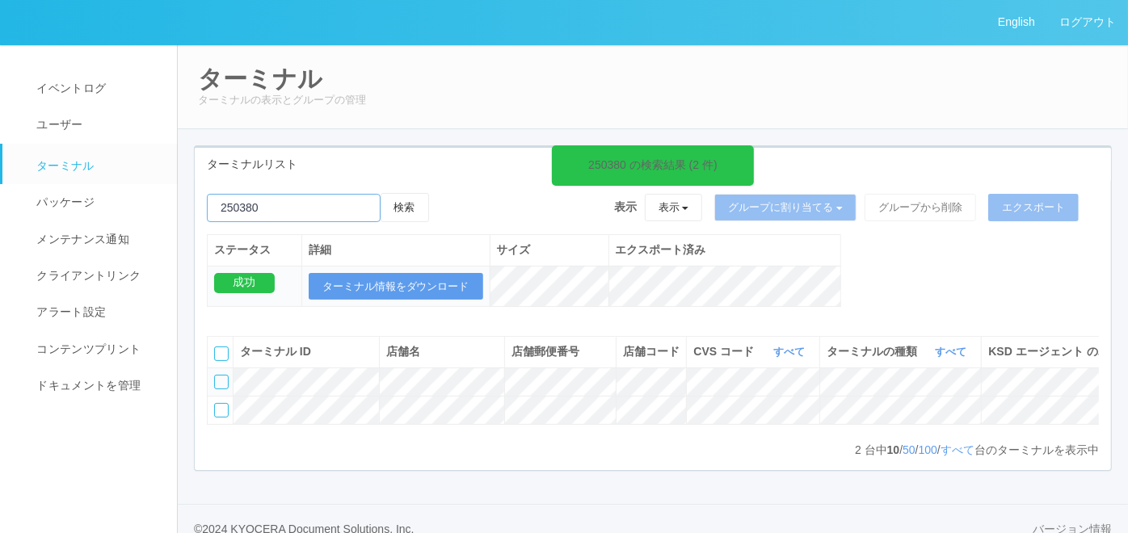
click at [260, 209] on input "emailSearch" at bounding box center [294, 208] width 174 height 28
paste input "283821"
click at [410, 213] on button "検索" at bounding box center [405, 207] width 48 height 29
click at [262, 458] on div "2 台中 10 / 50 / 100 / すべて 台のターミナルを表示中 « ‹ 1 › »" at bounding box center [653, 450] width 892 height 16
drag, startPoint x: 244, startPoint y: 499, endPoint x: 259, endPoint y: 493, distance: 15.6
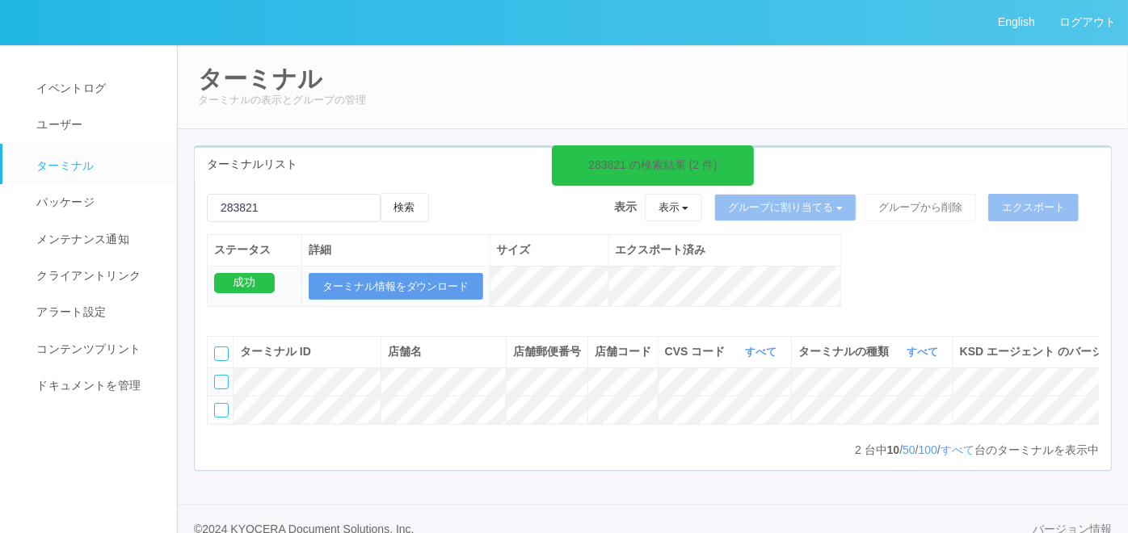
click at [244, 458] on div "2 台中 10 / 50 / 100 / すべて 台のターミナルを表示中 « ‹ 1 › »" at bounding box center [653, 450] width 892 height 16
click at [247, 204] on input "emailSearch" at bounding box center [294, 208] width 174 height 28
paste input "285458"
type input "285458"
click at [428, 214] on button "検索" at bounding box center [405, 207] width 48 height 29
